Goal: Transaction & Acquisition: Purchase product/service

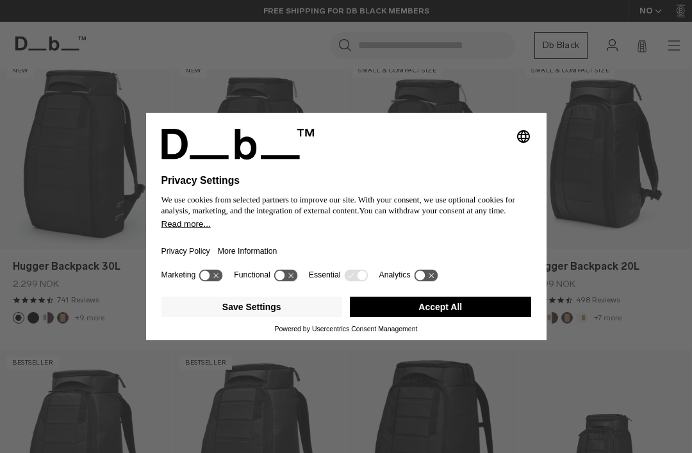
click at [419, 317] on button "Accept All" at bounding box center [440, 307] width 181 height 21
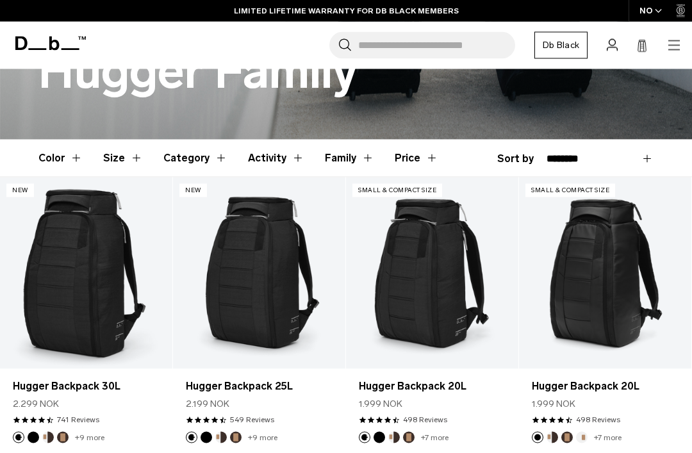
scroll to position [277, 0]
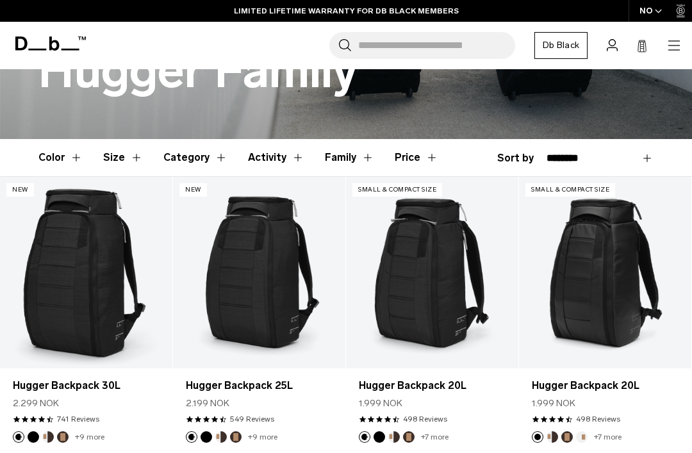
click at [326, 160] on button "Family" at bounding box center [349, 157] width 49 height 37
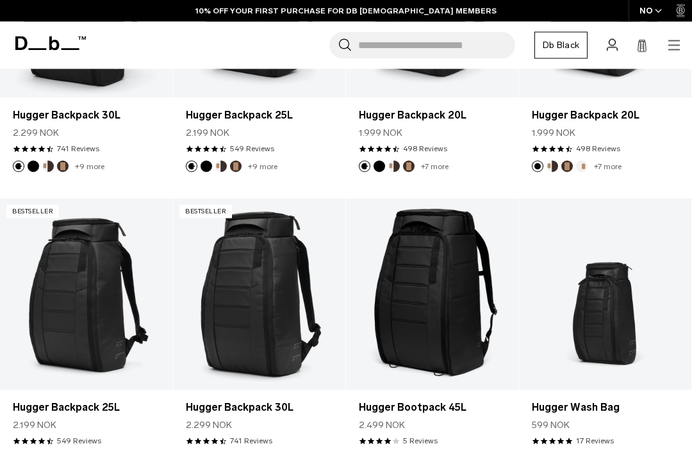
scroll to position [638, 0]
click at [196, 413] on link "Hugger Backpack 30L" at bounding box center [259, 406] width 147 height 15
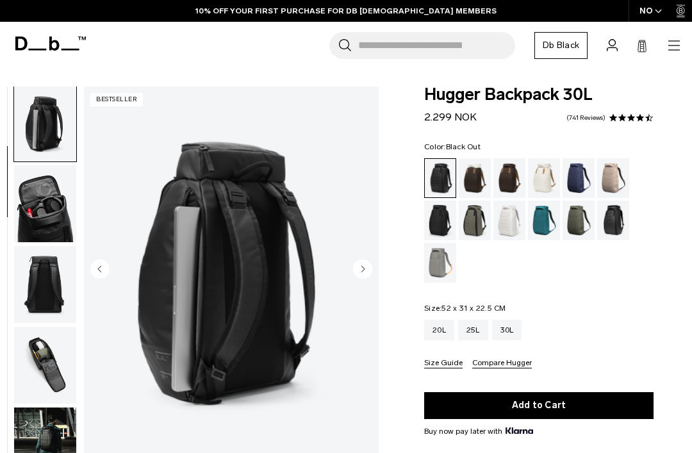
click at [30, 205] on img "button" at bounding box center [45, 203] width 62 height 77
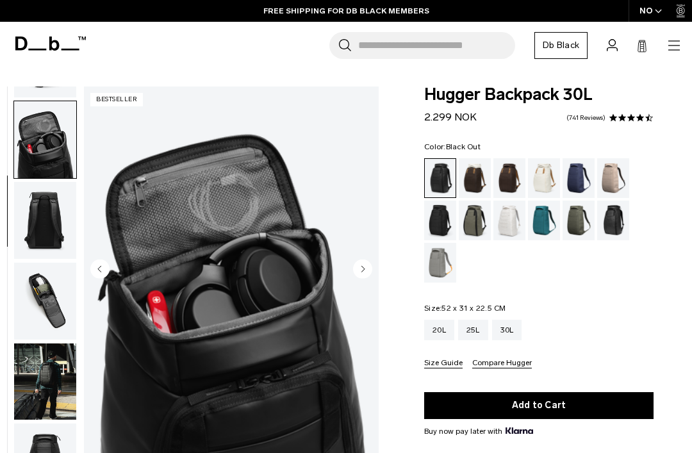
scroll to position [245, 0]
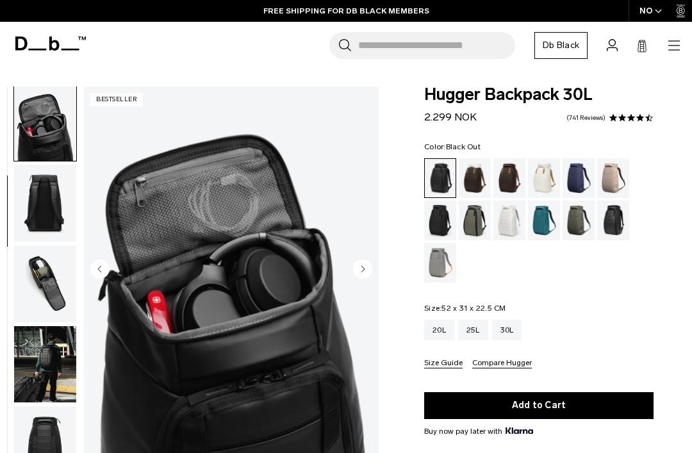
click at [34, 215] on img "button" at bounding box center [45, 203] width 62 height 77
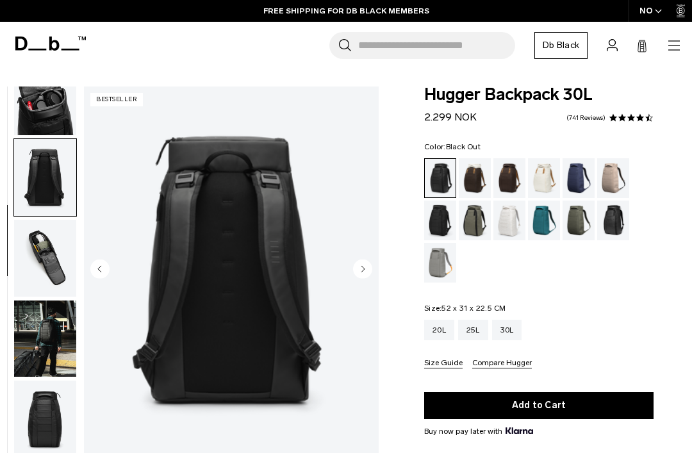
scroll to position [326, 0]
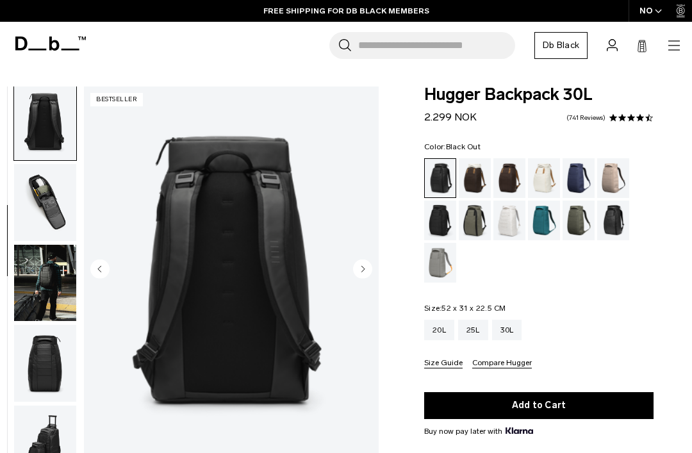
click at [26, 207] on img "button" at bounding box center [45, 202] width 62 height 77
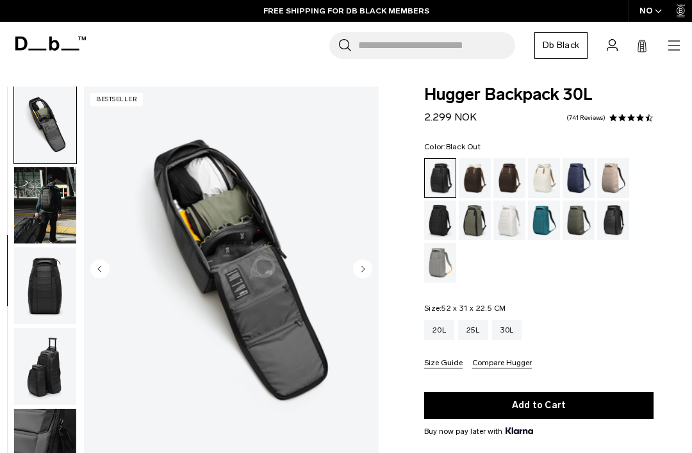
scroll to position [408, 0]
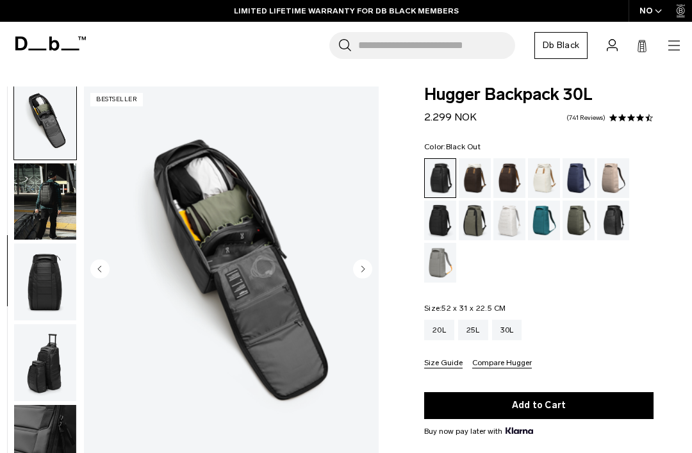
click at [35, 293] on img "button" at bounding box center [45, 281] width 62 height 77
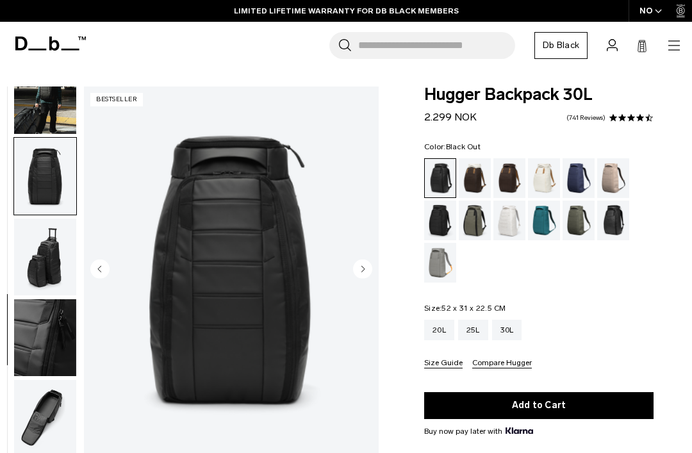
scroll to position [527, 0]
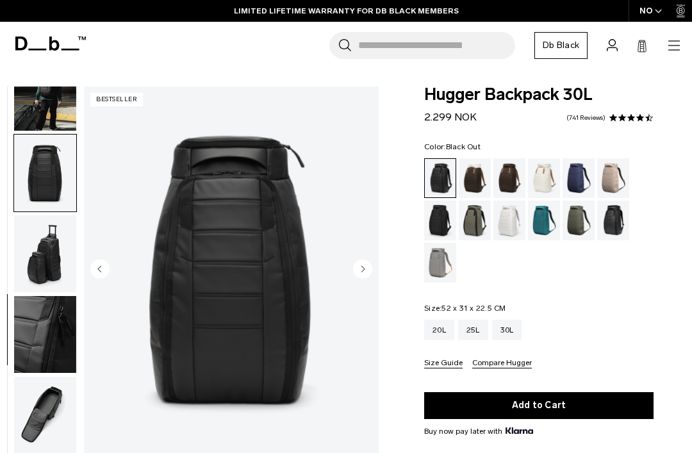
click at [33, 269] on img "button" at bounding box center [45, 253] width 62 height 77
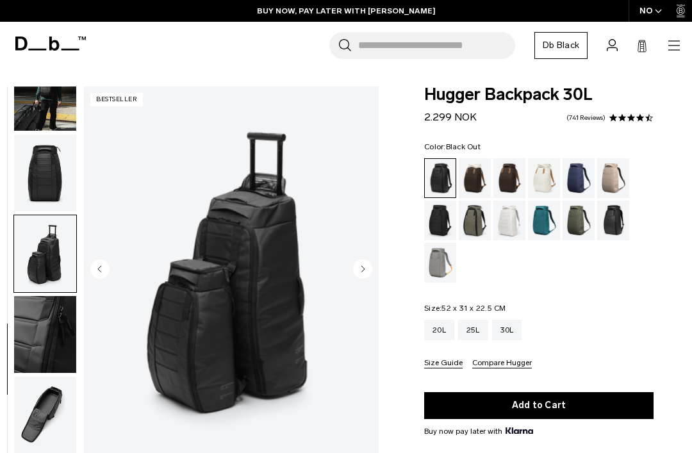
click at [35, 334] on img "button" at bounding box center [45, 334] width 62 height 77
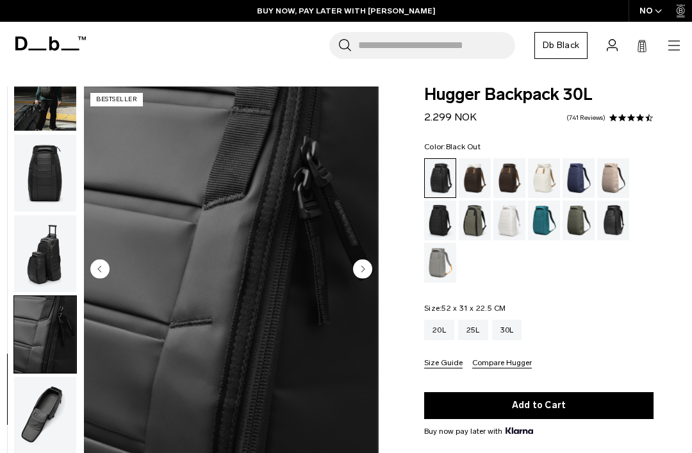
click at [42, 421] on img "button" at bounding box center [45, 415] width 62 height 77
